Goal: Obtain resource: Download file/media

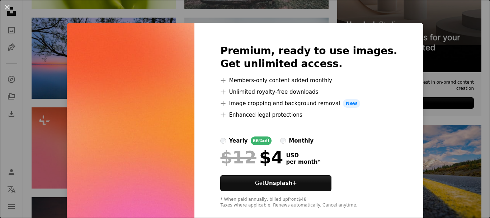
click at [48, 139] on div "An X shape Premium, ready to use images. Get unlimited access. A plus sign Memb…" at bounding box center [245, 109] width 490 height 218
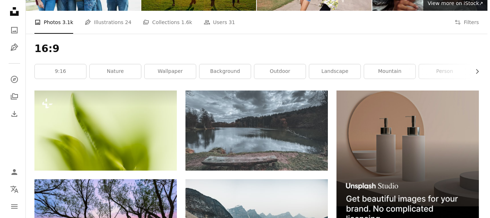
scroll to position [72, 0]
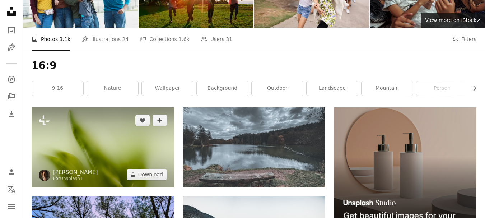
click at [106, 145] on img at bounding box center [103, 147] width 143 height 80
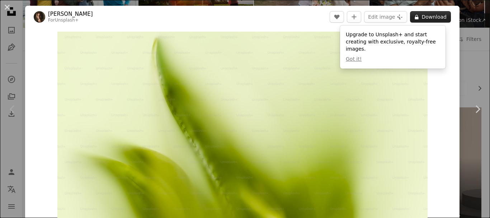
click at [436, 16] on button "A lock Download" at bounding box center [430, 16] width 41 height 11
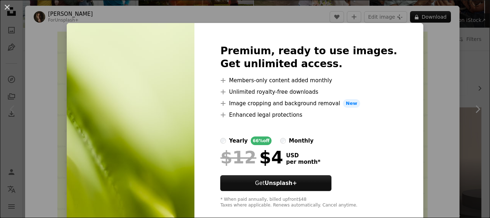
click at [411, 60] on div "An X shape Premium, ready to use images. Get unlimited access. A plus sign Memb…" at bounding box center [245, 109] width 490 height 218
